Goal: Task Accomplishment & Management: Use online tool/utility

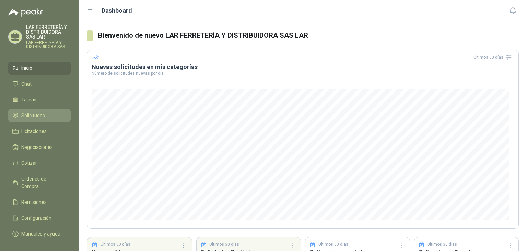
click at [34, 112] on span "Solicitudes" at bounding box center [33, 116] width 24 height 8
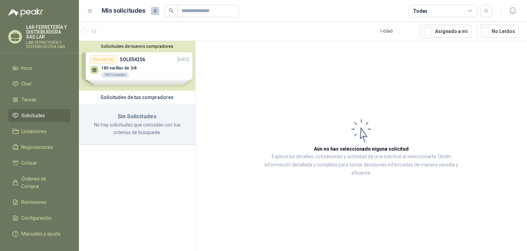
click at [126, 55] on div "Solicitudes de nuevos compradores Por cotizar SOL054256 30/08/25 180 varillas d…" at bounding box center [137, 66] width 116 height 50
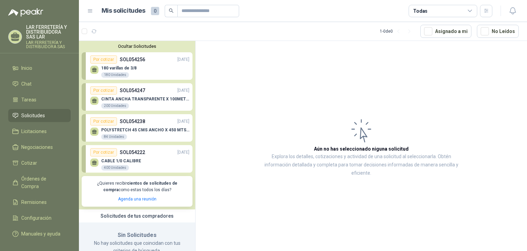
click at [164, 104] on div "CINTA ANCHA TRANSPARENTE X 100METROS 200 Unidades" at bounding box center [145, 102] width 88 height 12
click at [134, 67] on p "180 varillas de 3/8" at bounding box center [118, 68] width 35 height 5
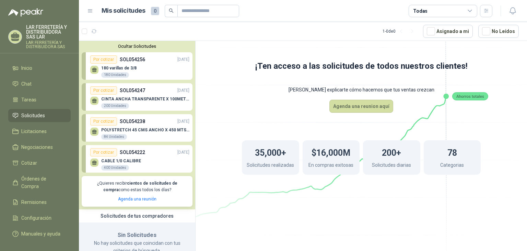
click at [138, 69] on div "180 varillas de 3/8 180 Unidades" at bounding box center [139, 71] width 99 height 14
click at [140, 98] on p "CINTA ANCHA TRANSPARENTE X 100METROS" at bounding box center [145, 98] width 88 height 5
